Goal: Information Seeking & Learning: Learn about a topic

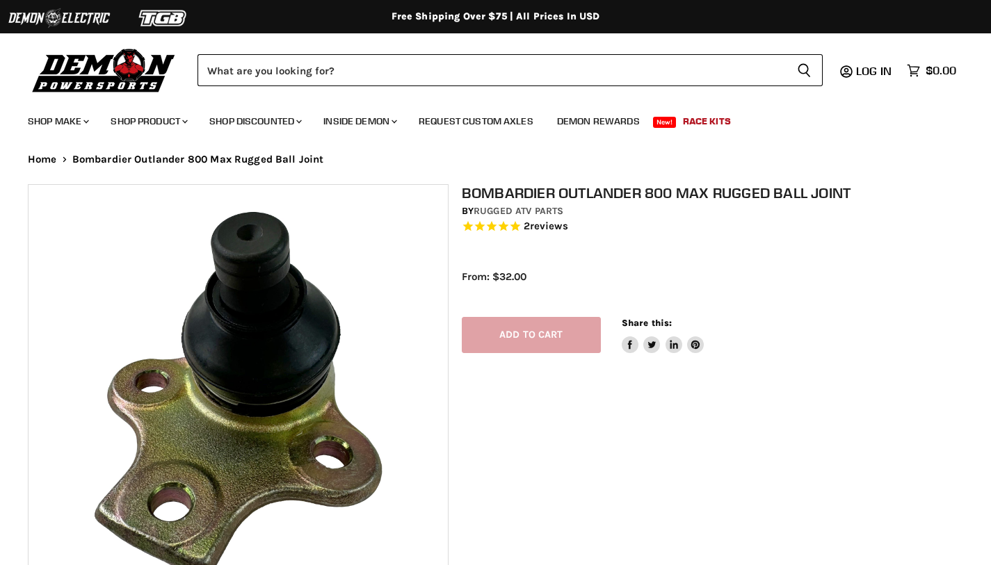
select select "******"
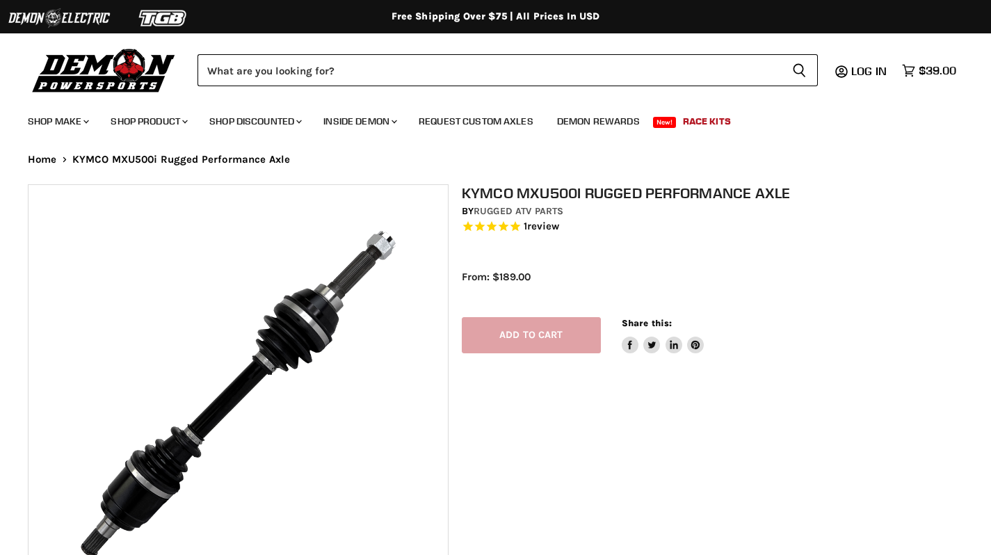
select select "******"
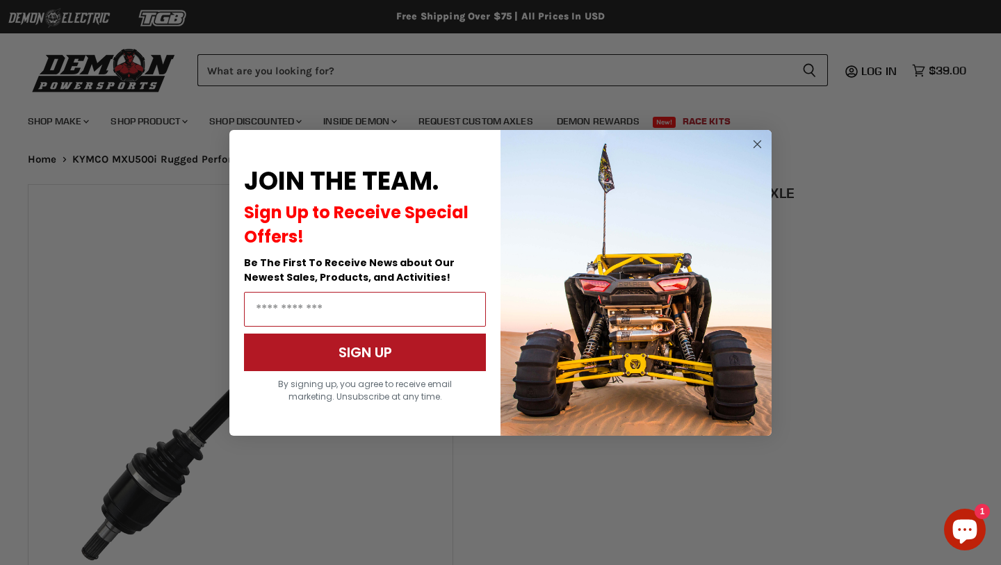
select select "******"
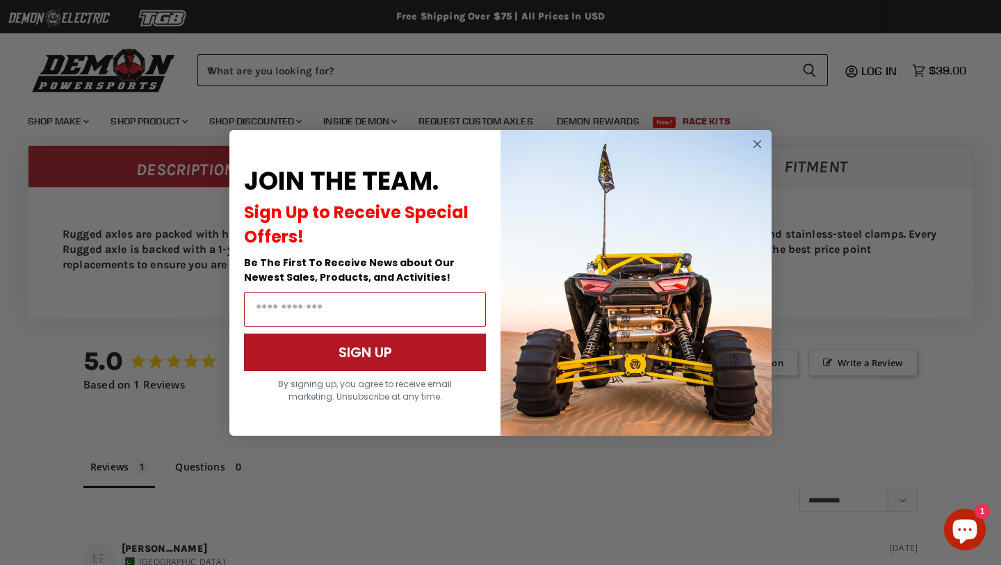
scroll to position [1123, 0]
